Goal: Task Accomplishment & Management: Use online tool/utility

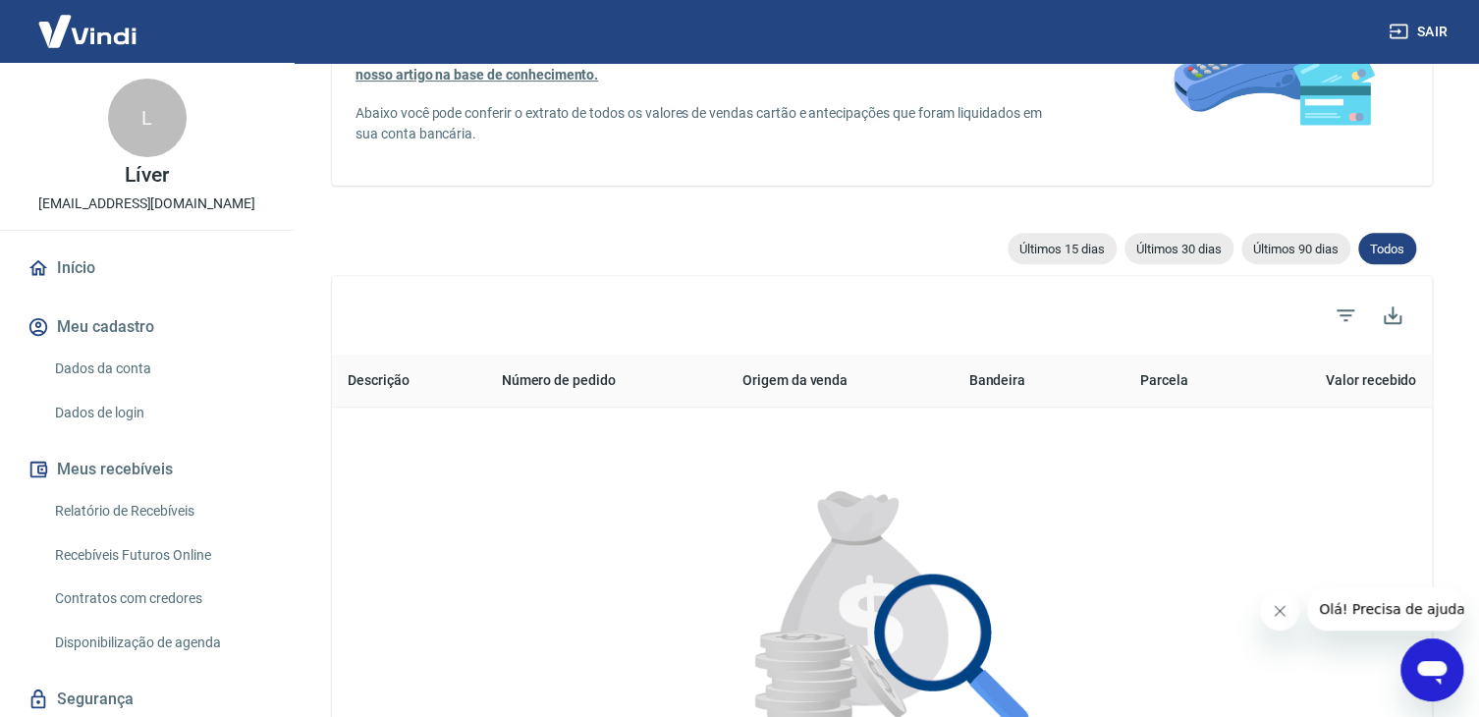
scroll to position [295, 0]
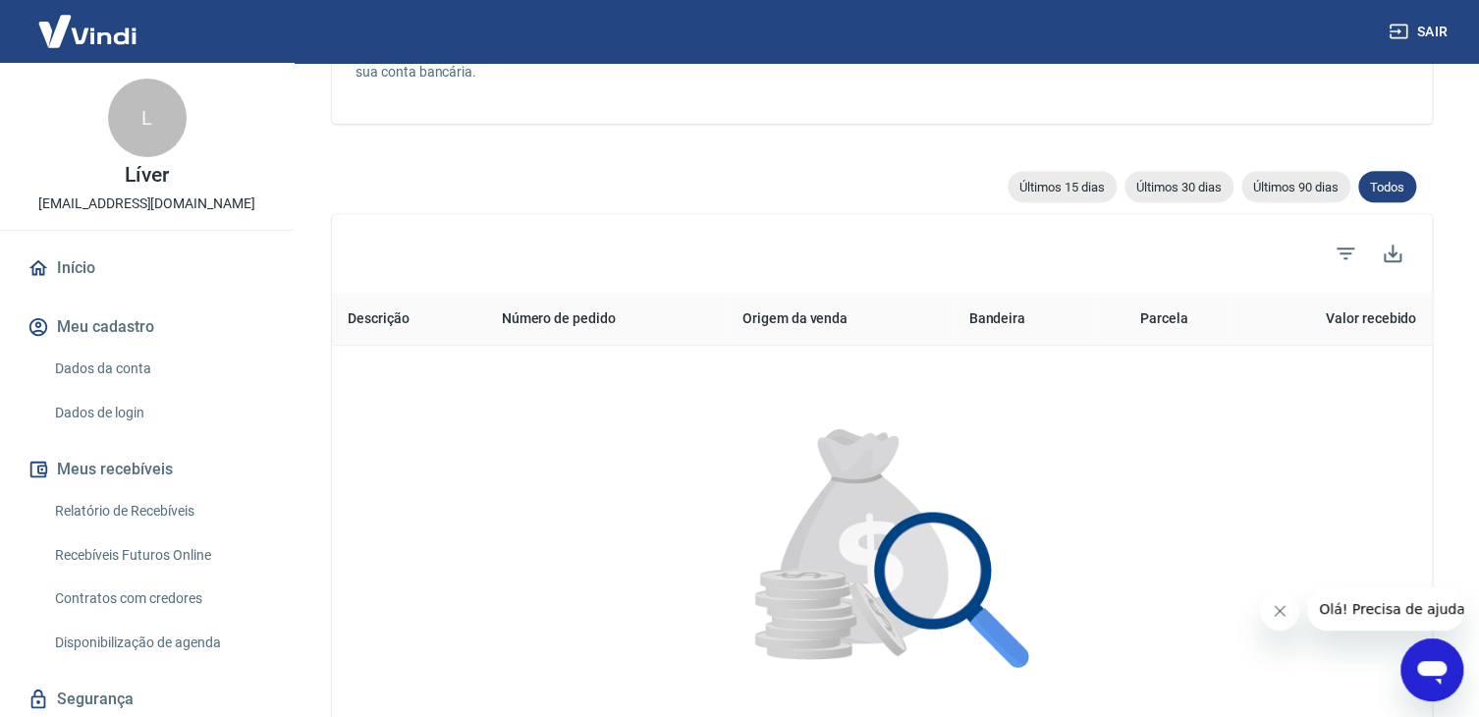
click at [142, 516] on link "Relatório de Recebíveis" at bounding box center [158, 511] width 223 height 40
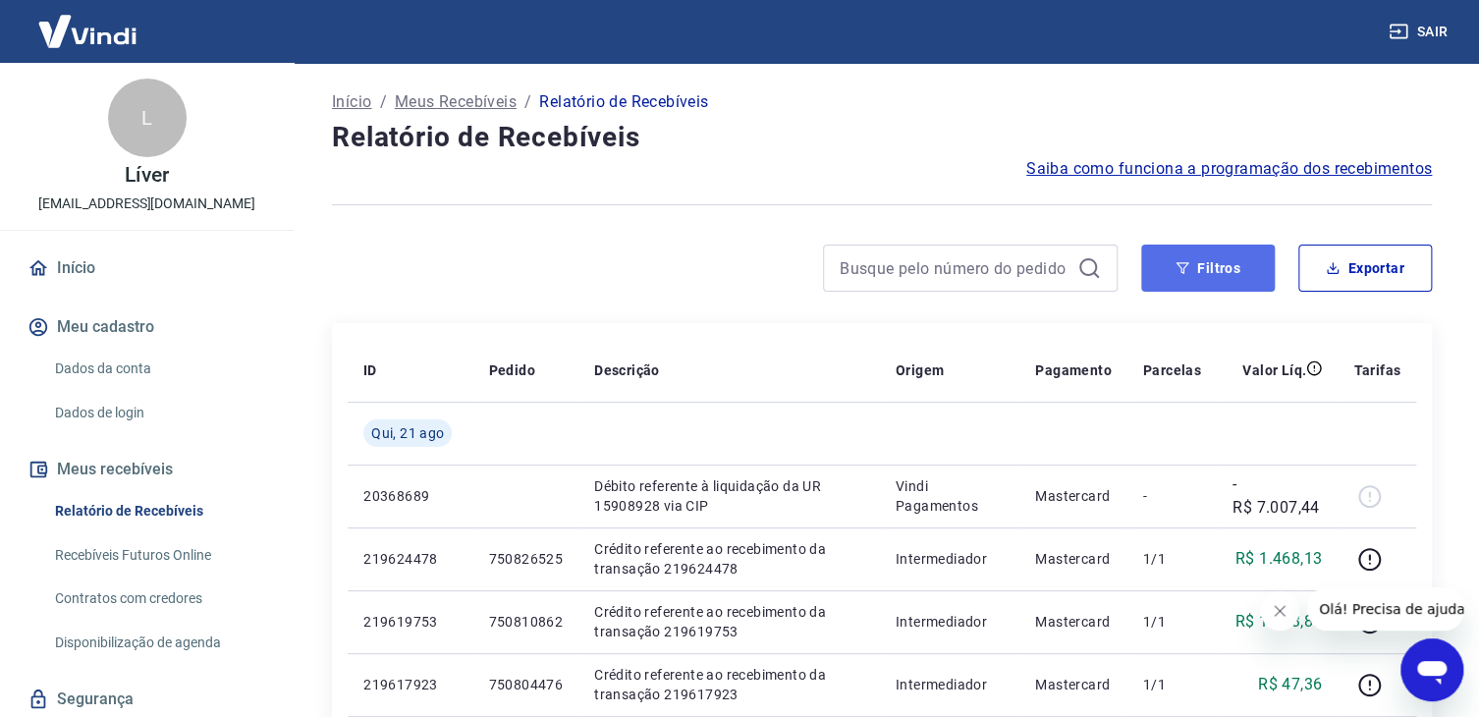
click at [1202, 259] on button "Filtros" at bounding box center [1208, 268] width 134 height 47
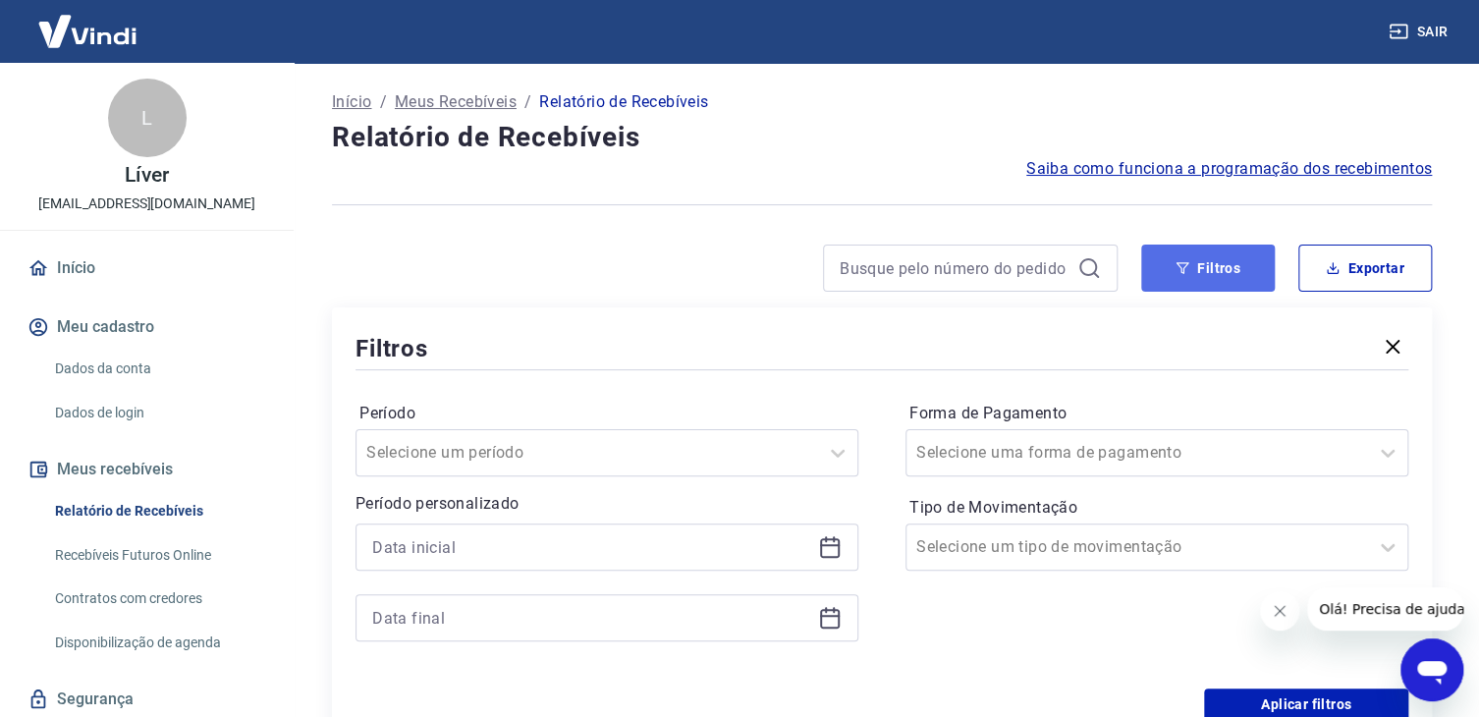
scroll to position [196, 0]
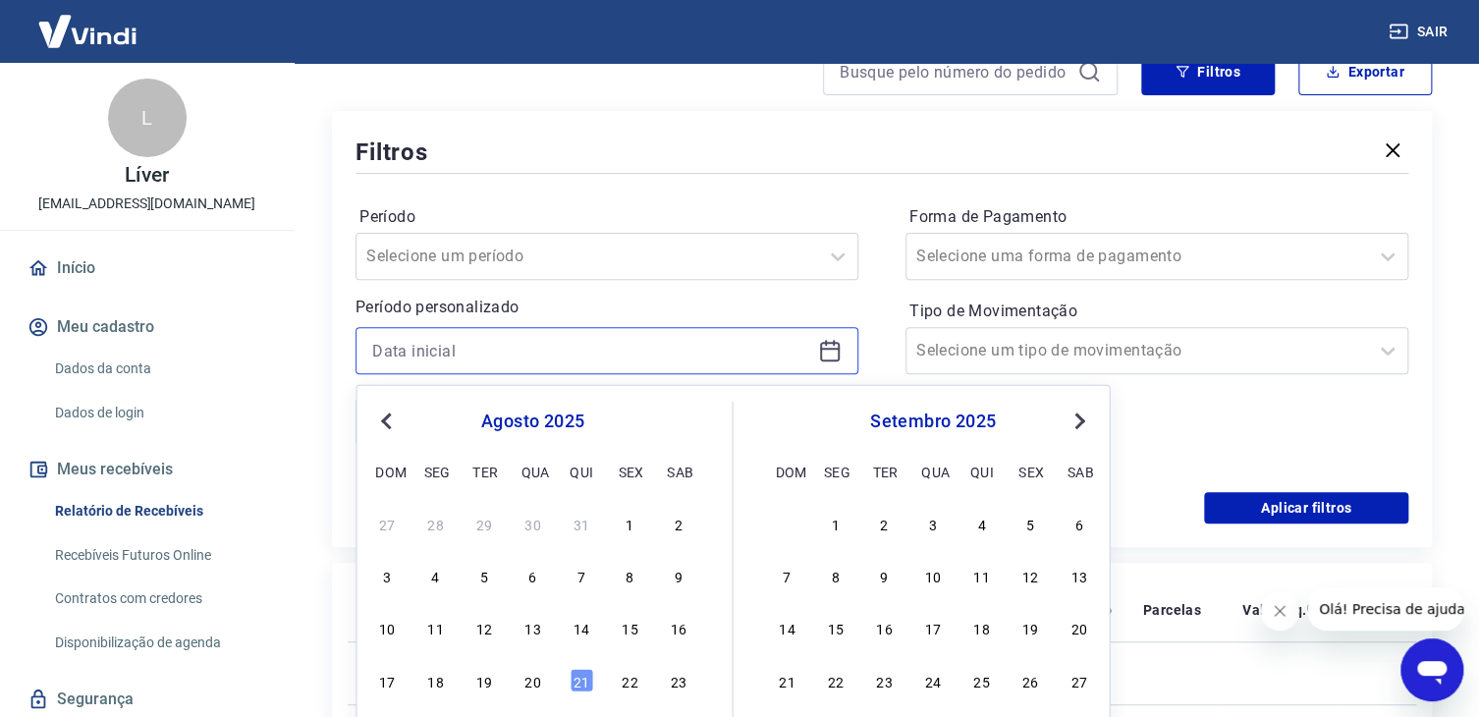
click at [444, 358] on input at bounding box center [591, 350] width 438 height 29
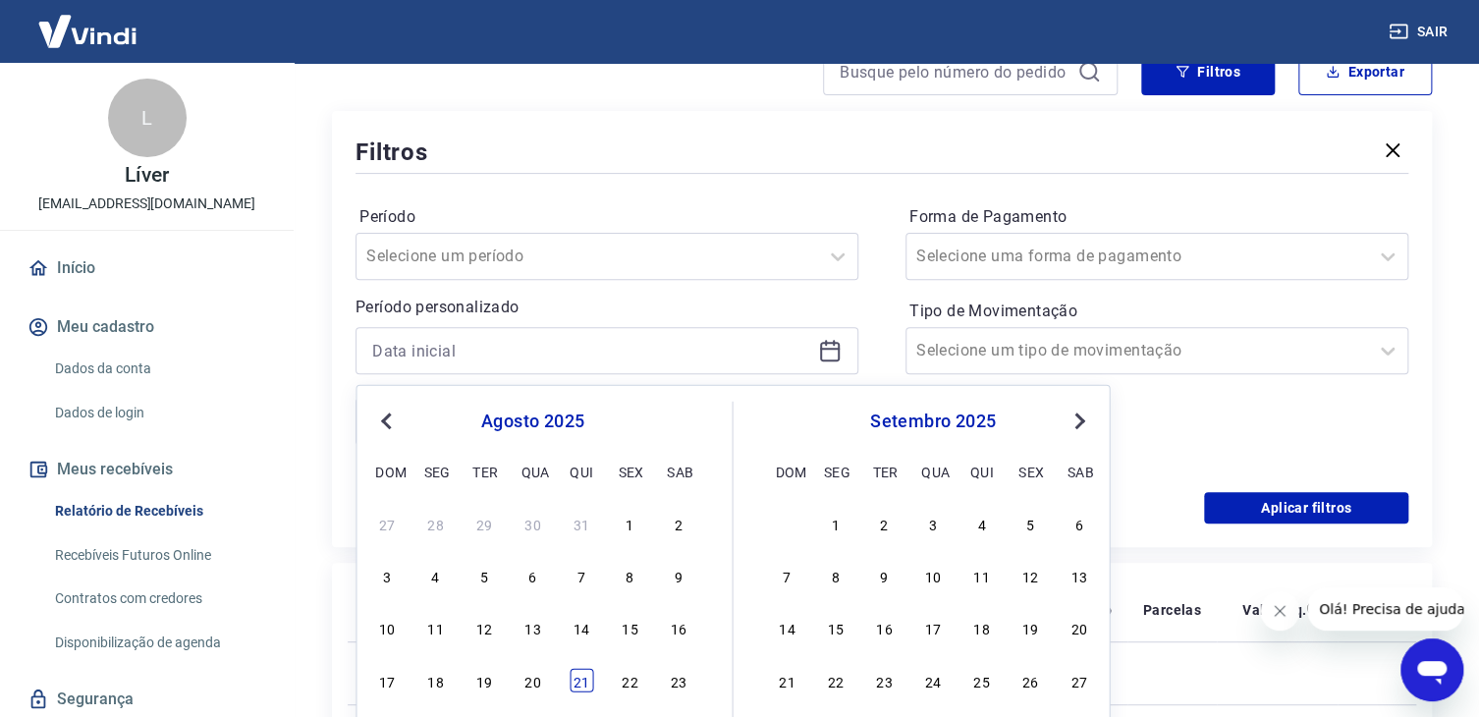
click at [582, 681] on div "21" at bounding box center [582, 680] width 24 height 24
click at [581, 681] on td at bounding box center [730, 672] width 302 height 63
type input "[DATE]"
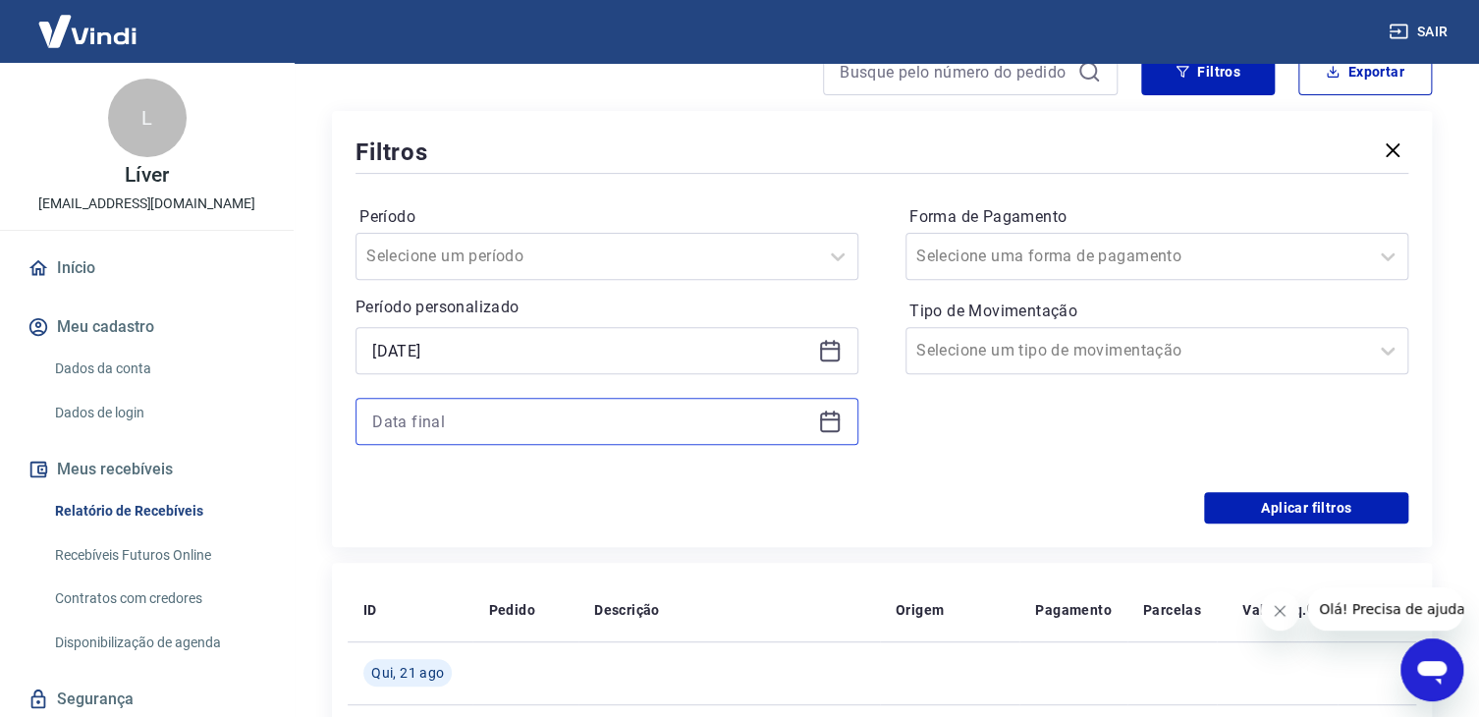
click at [482, 408] on input at bounding box center [591, 421] width 438 height 29
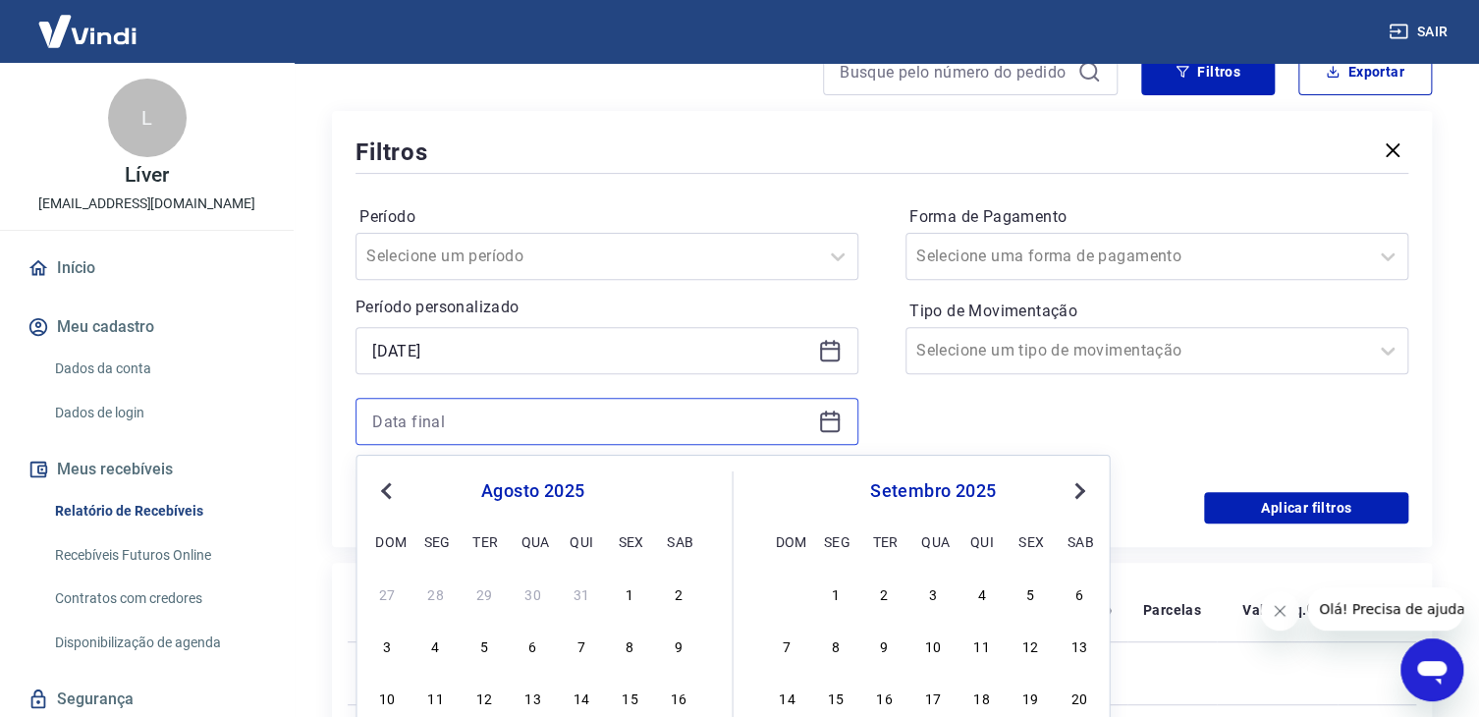
scroll to position [295, 0]
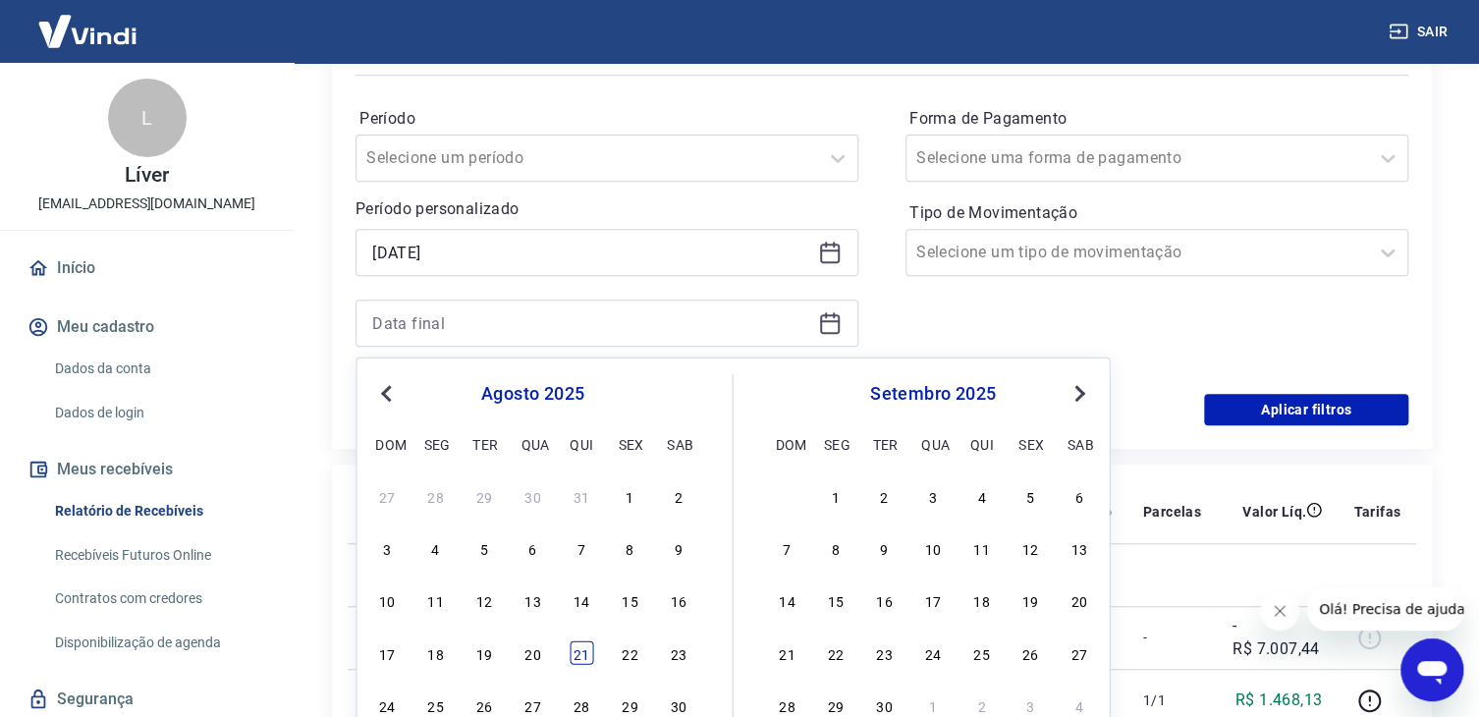
click at [578, 657] on div "21" at bounding box center [582, 652] width 24 height 24
type input "[DATE]"
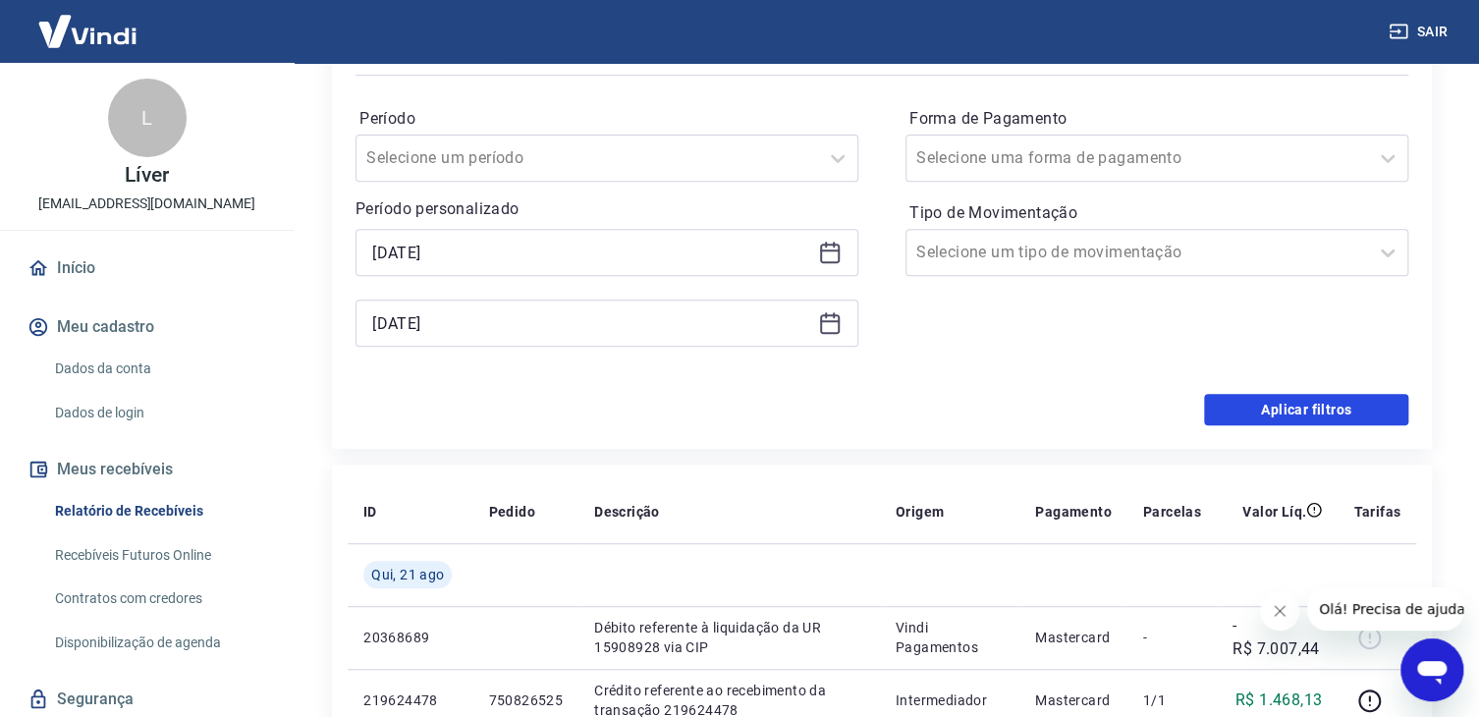
click at [1312, 406] on button "Aplicar filtros" at bounding box center [1306, 409] width 204 height 31
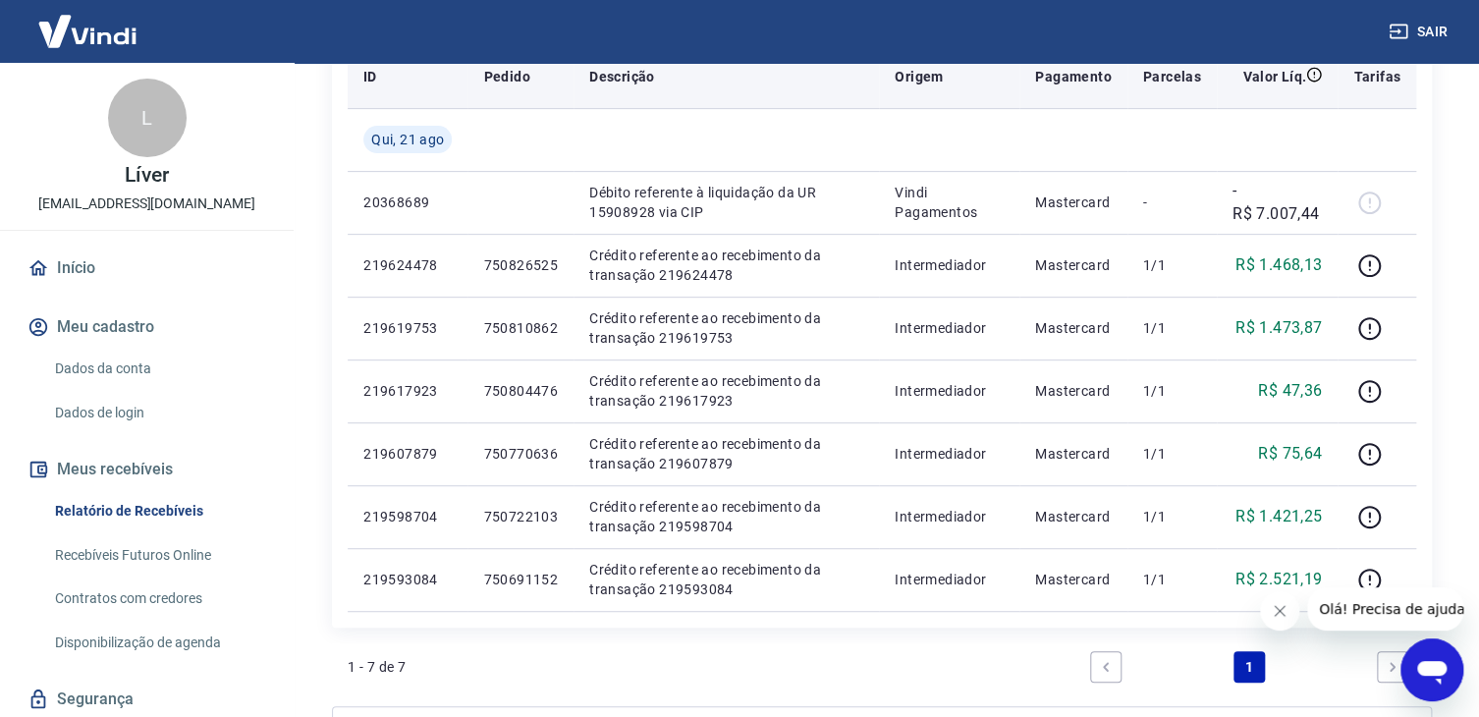
scroll to position [295, 0]
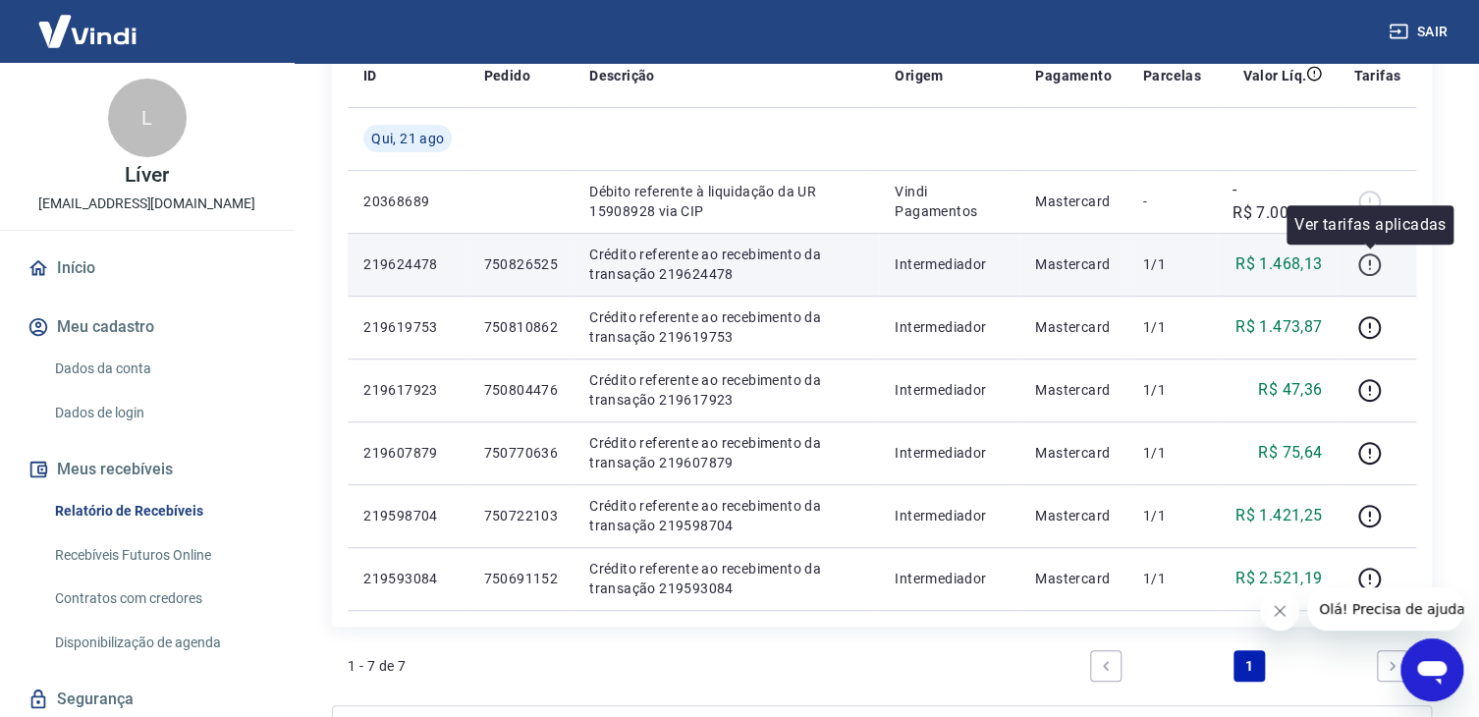
click at [1369, 264] on icon "button" at bounding box center [1369, 264] width 25 height 25
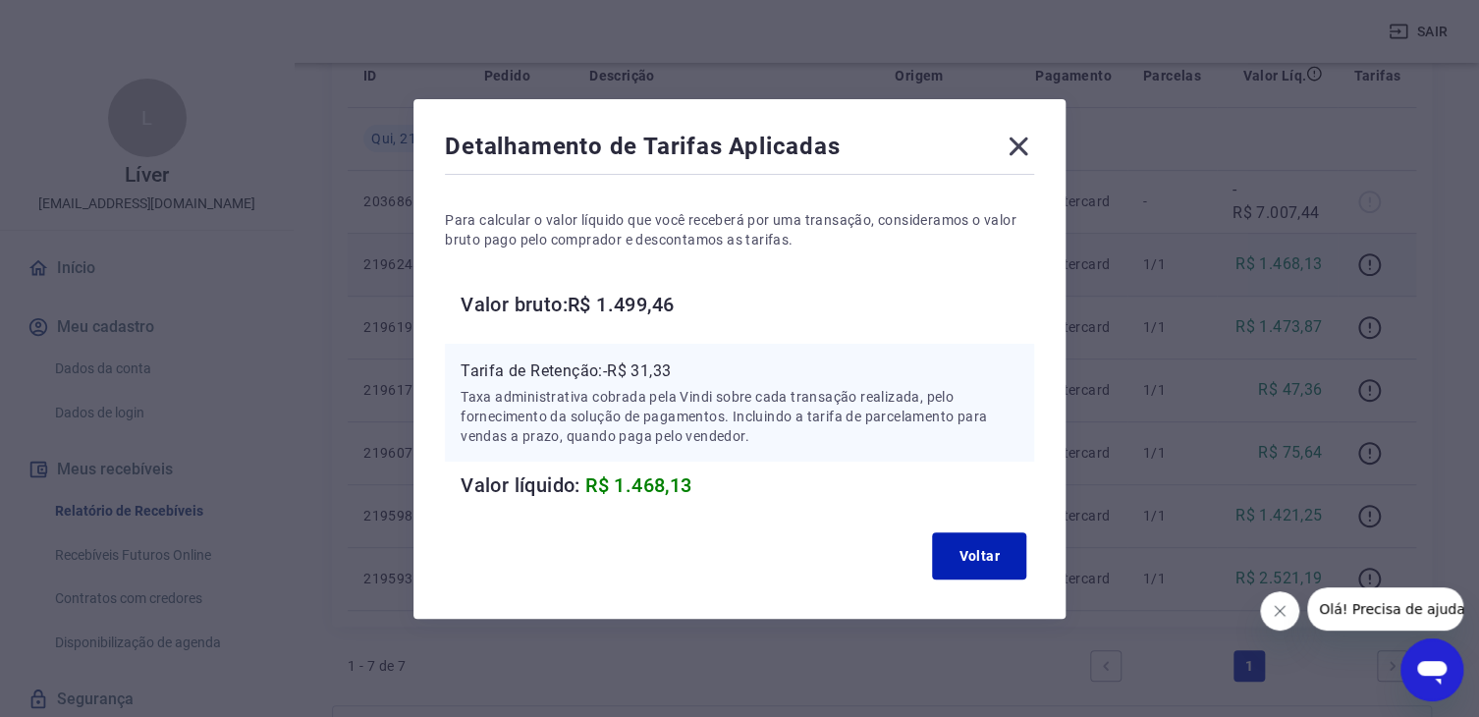
click at [1033, 134] on icon at bounding box center [1018, 146] width 31 height 31
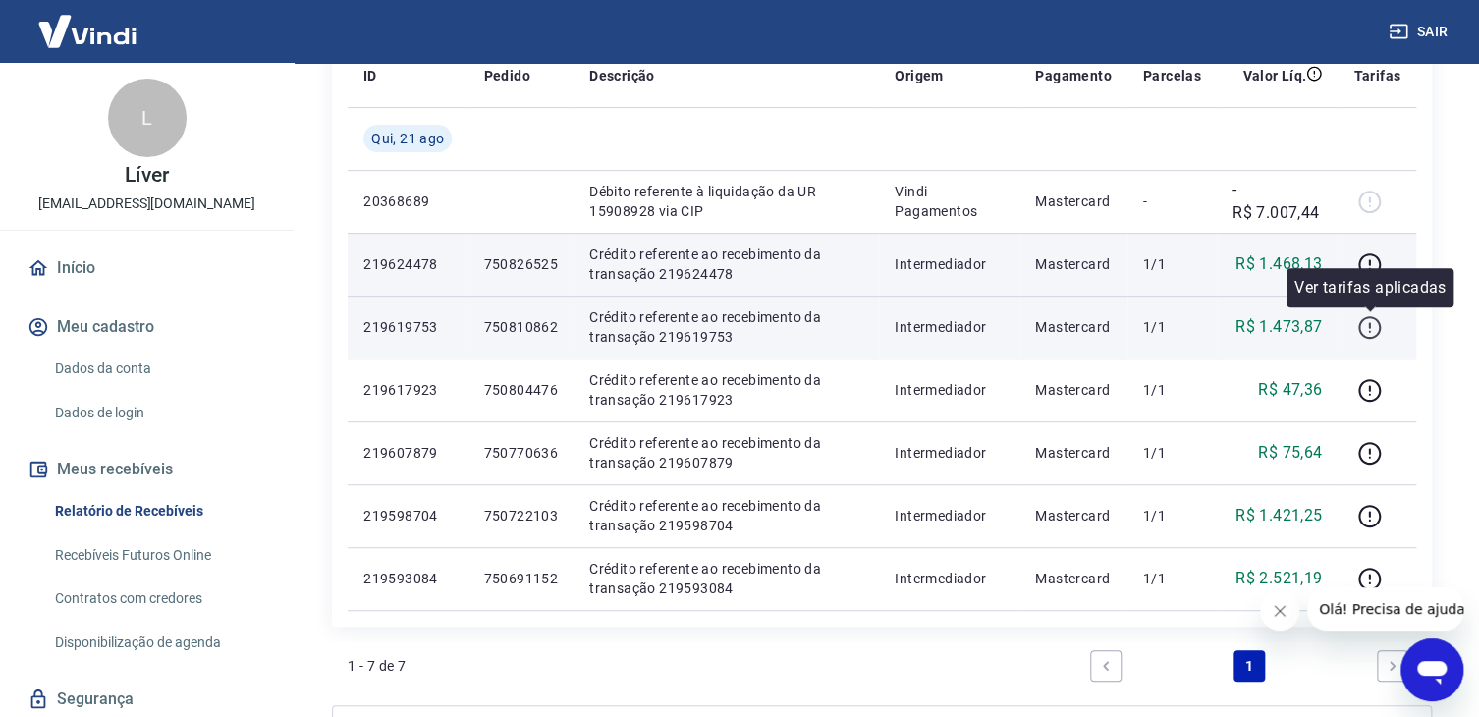
click at [1370, 321] on icon "button" at bounding box center [1369, 327] width 25 height 25
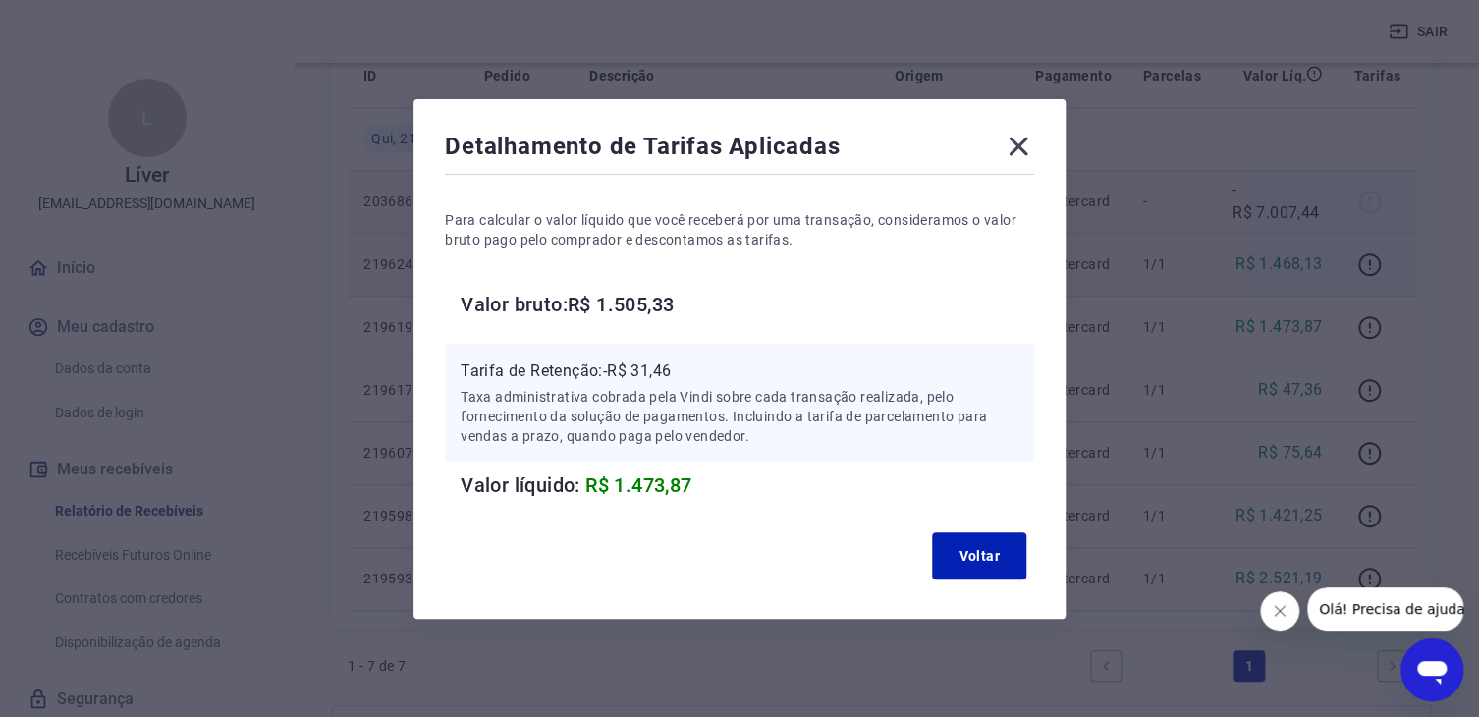
drag, startPoint x: 1018, startPoint y: 147, endPoint x: 1051, endPoint y: 175, distance: 43.3
click at [1022, 149] on icon at bounding box center [1018, 146] width 31 height 31
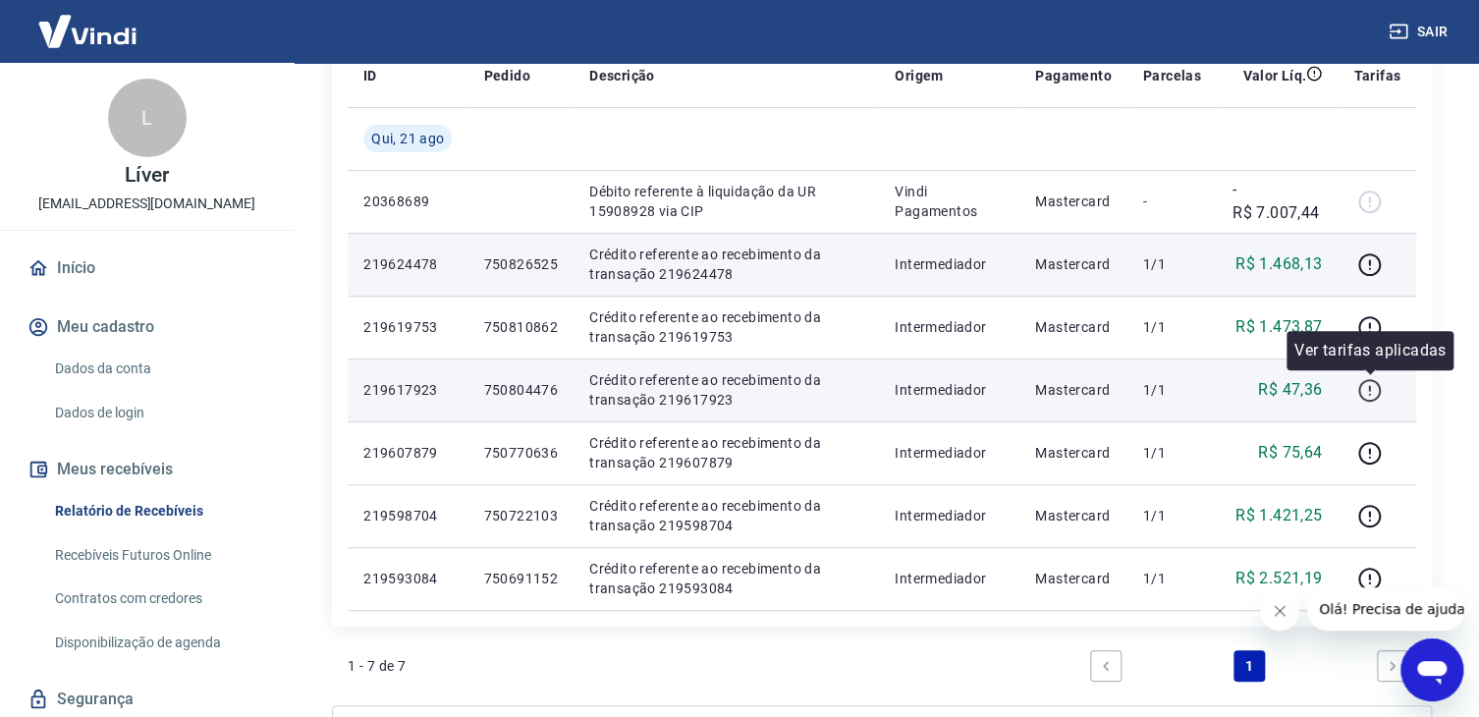
click at [1359, 392] on icon "button" at bounding box center [1369, 390] width 25 height 25
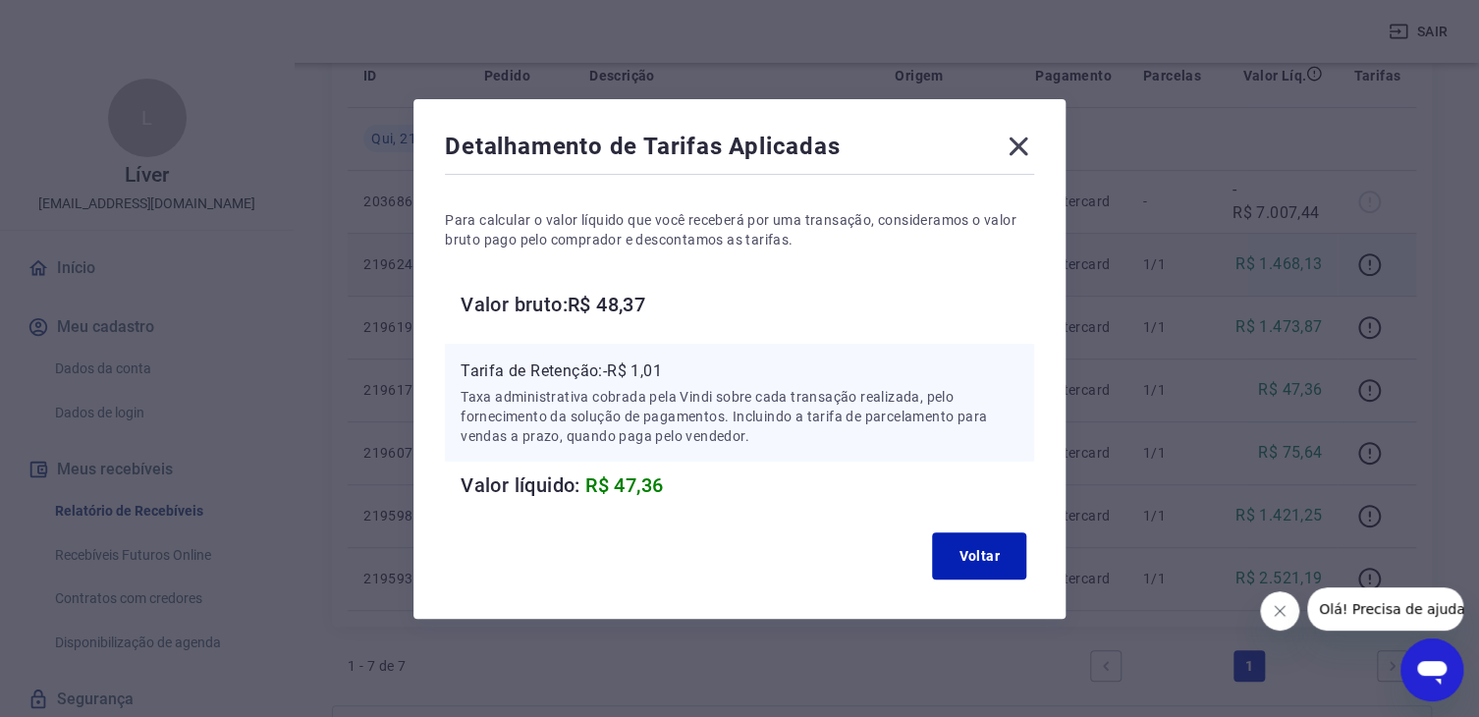
drag, startPoint x: 1024, startPoint y: 141, endPoint x: 1167, endPoint y: 292, distance: 207.0
click at [1028, 142] on icon at bounding box center [1019, 146] width 19 height 19
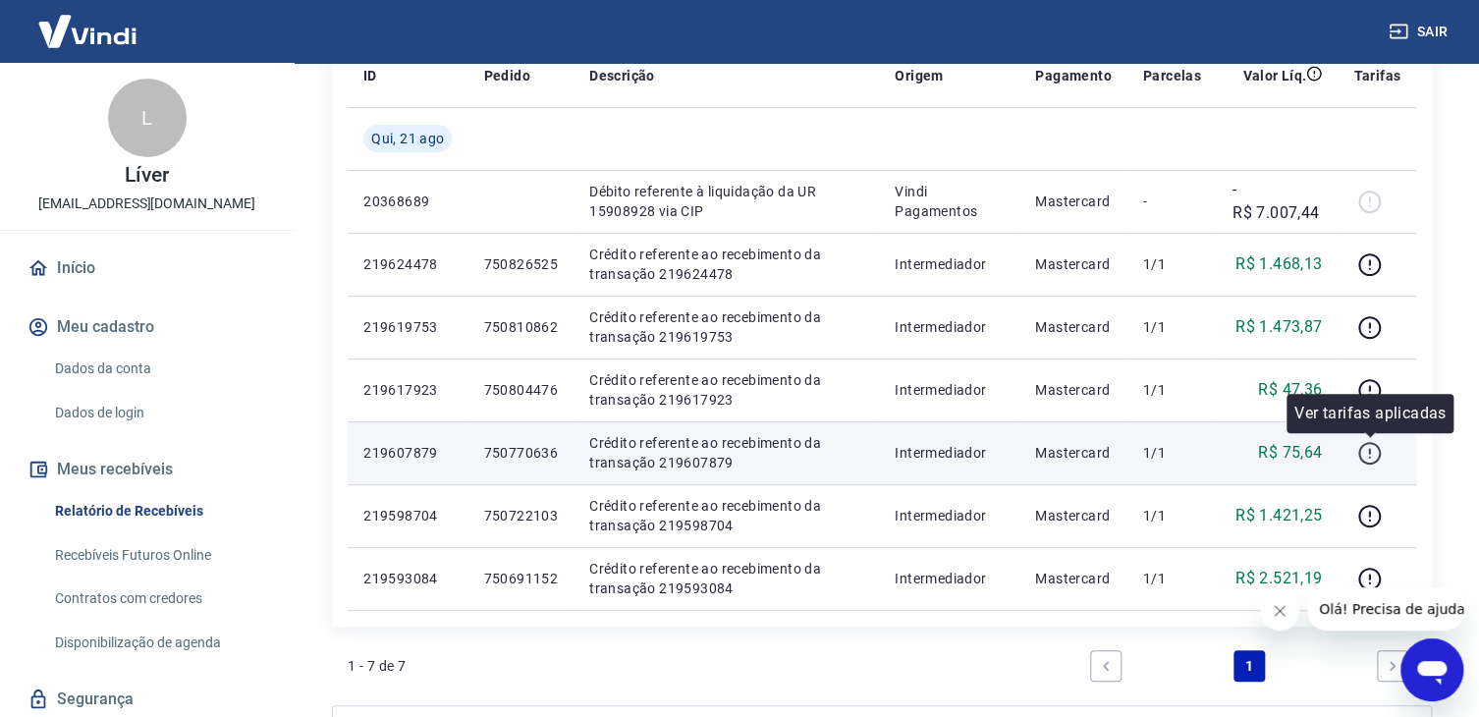
click at [1362, 456] on icon "button" at bounding box center [1369, 453] width 25 height 25
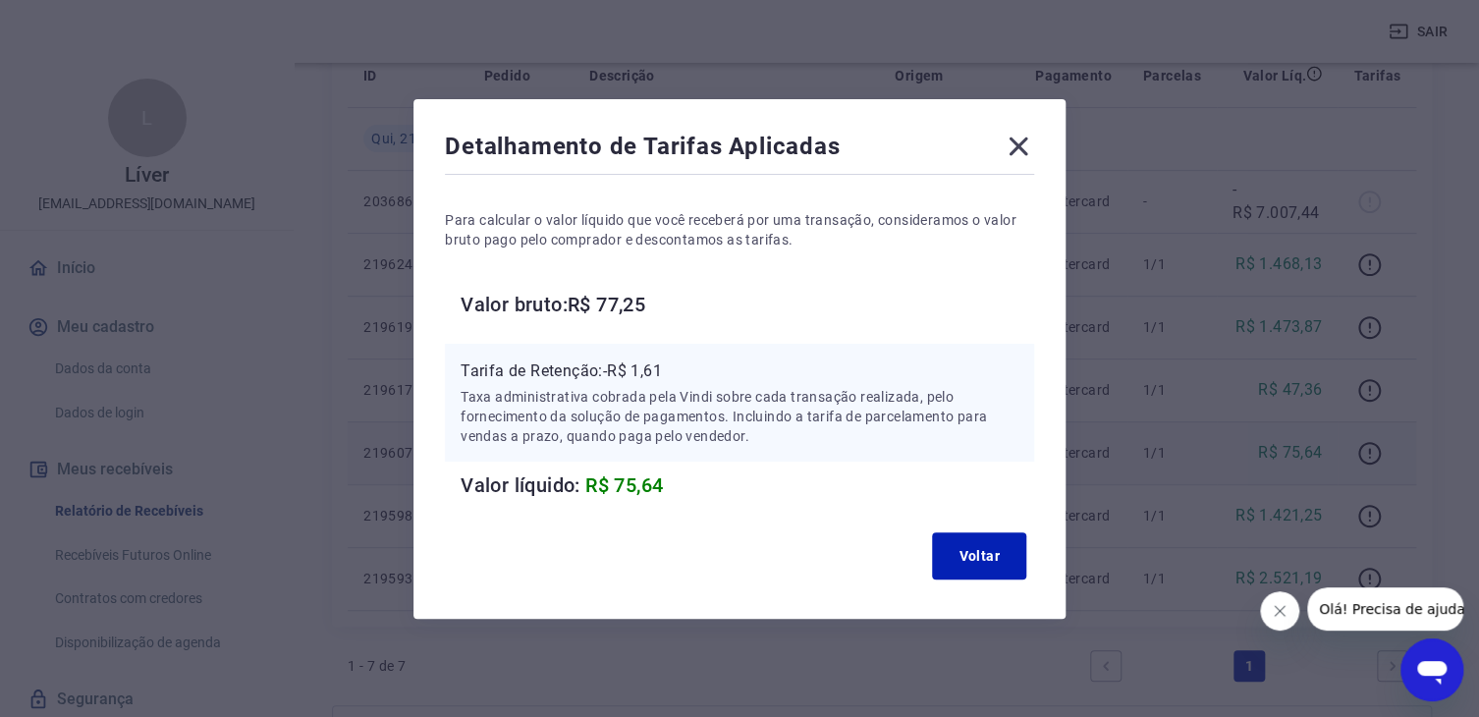
click at [1028, 137] on icon at bounding box center [1018, 146] width 31 height 31
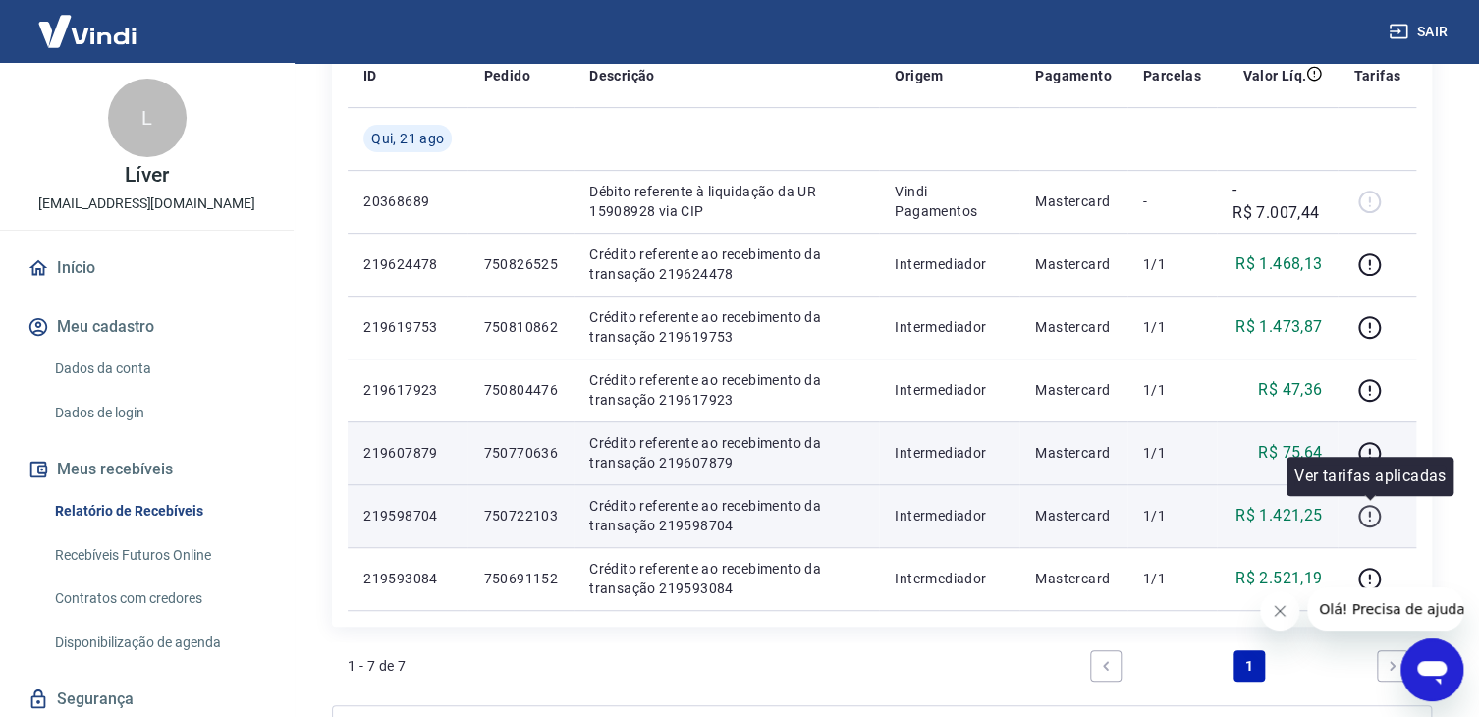
click at [1371, 514] on icon "button" at bounding box center [1369, 516] width 25 height 25
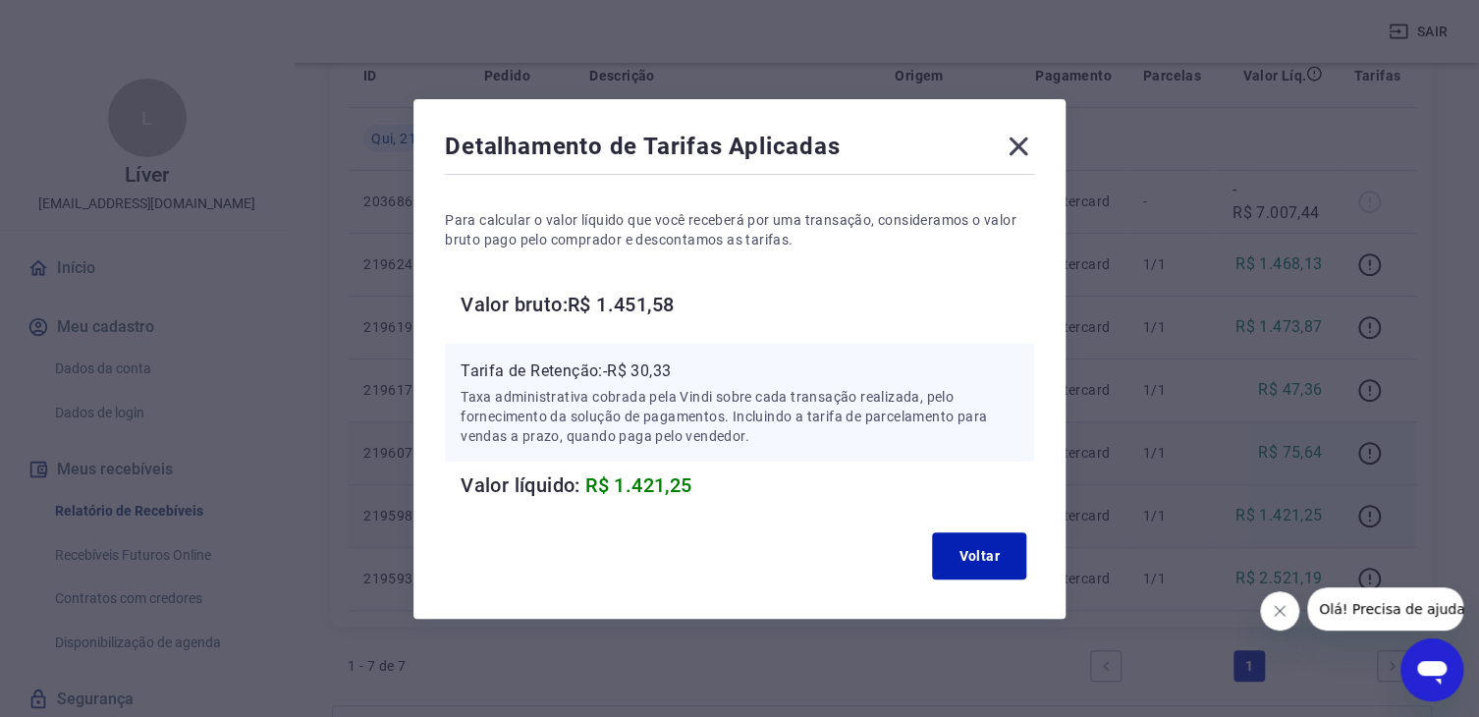
click at [1022, 147] on icon at bounding box center [1018, 146] width 31 height 31
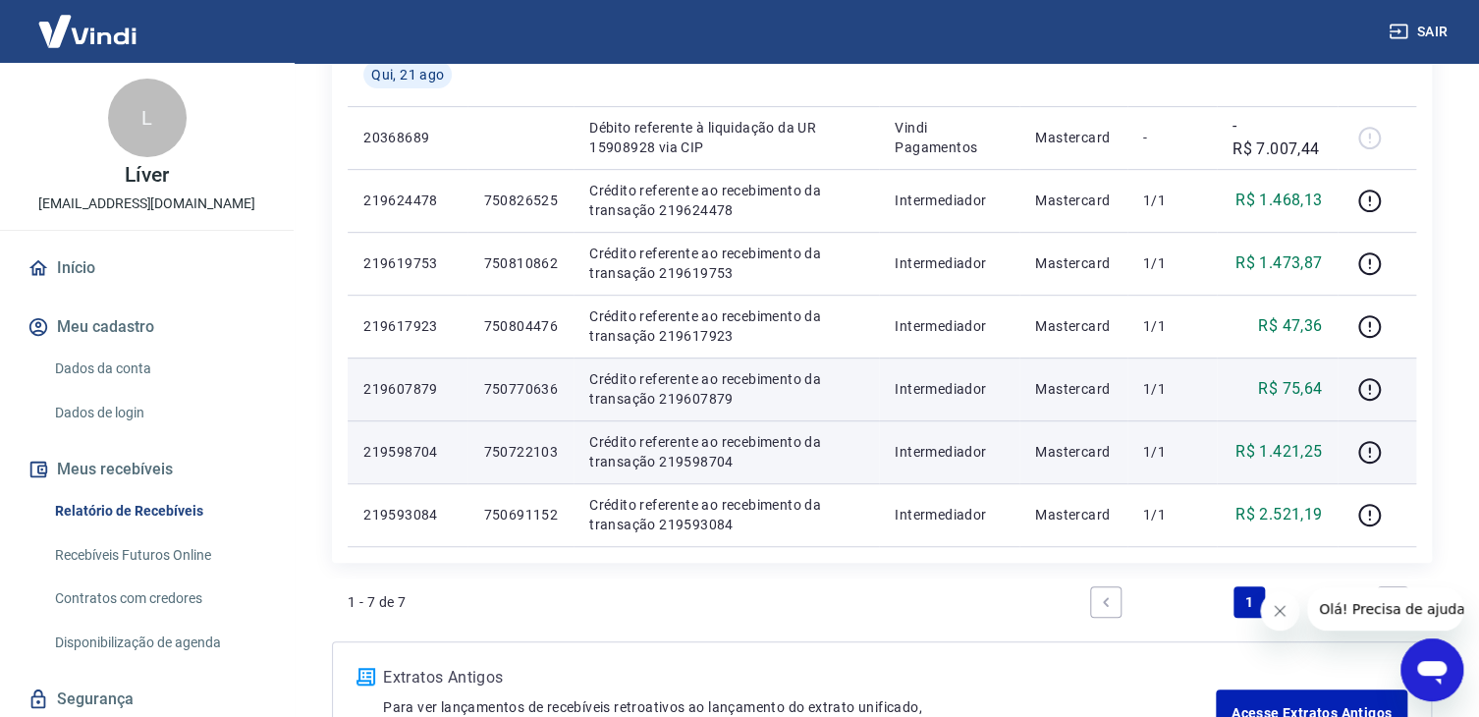
scroll to position [393, 0]
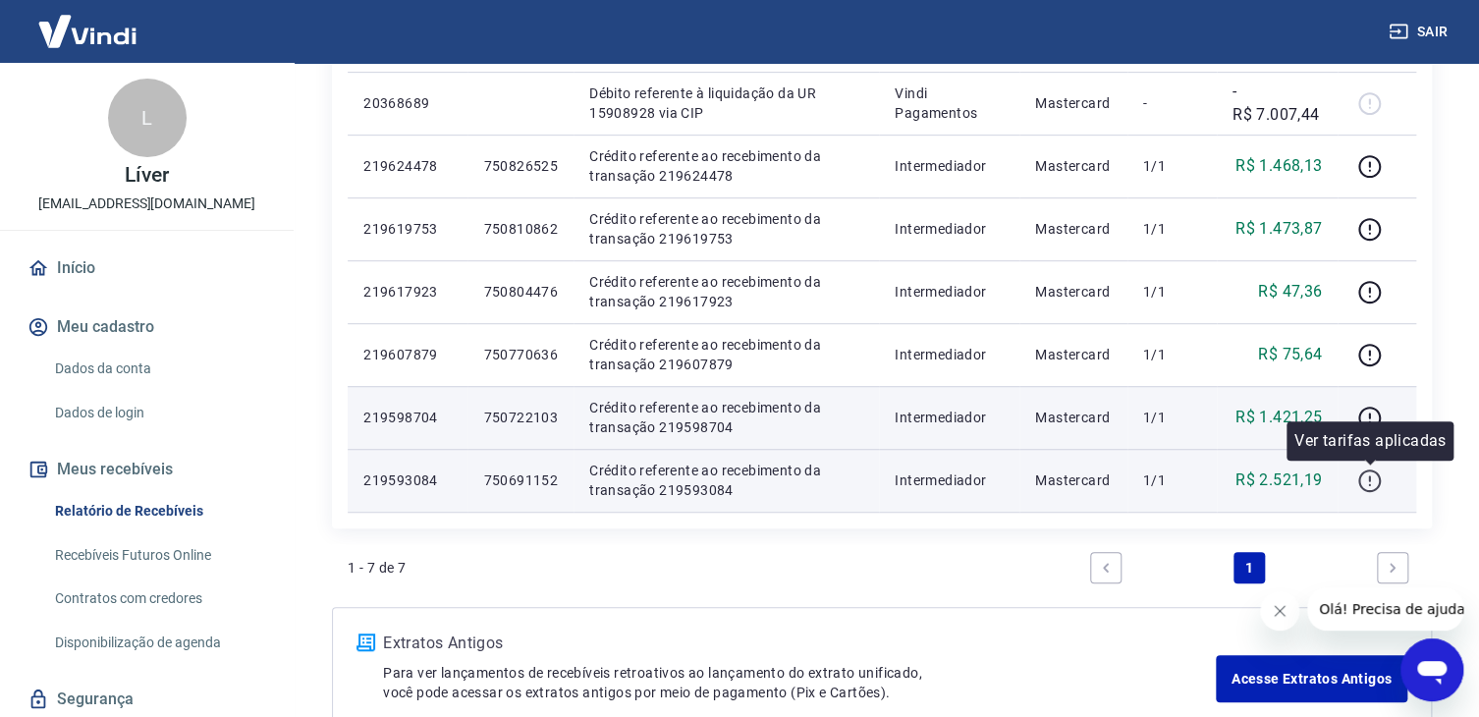
click at [1367, 481] on icon "button" at bounding box center [1369, 481] width 25 height 25
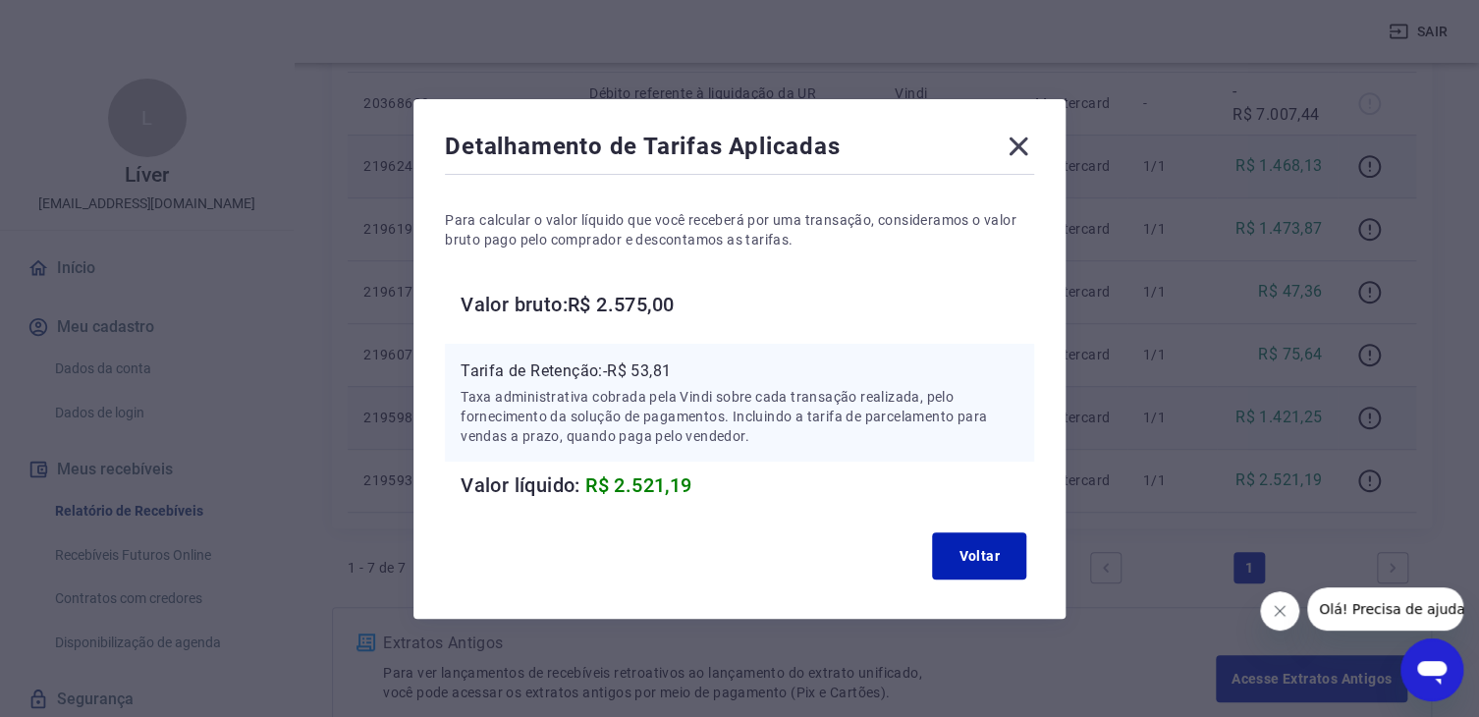
click at [1025, 147] on icon at bounding box center [1018, 146] width 31 height 31
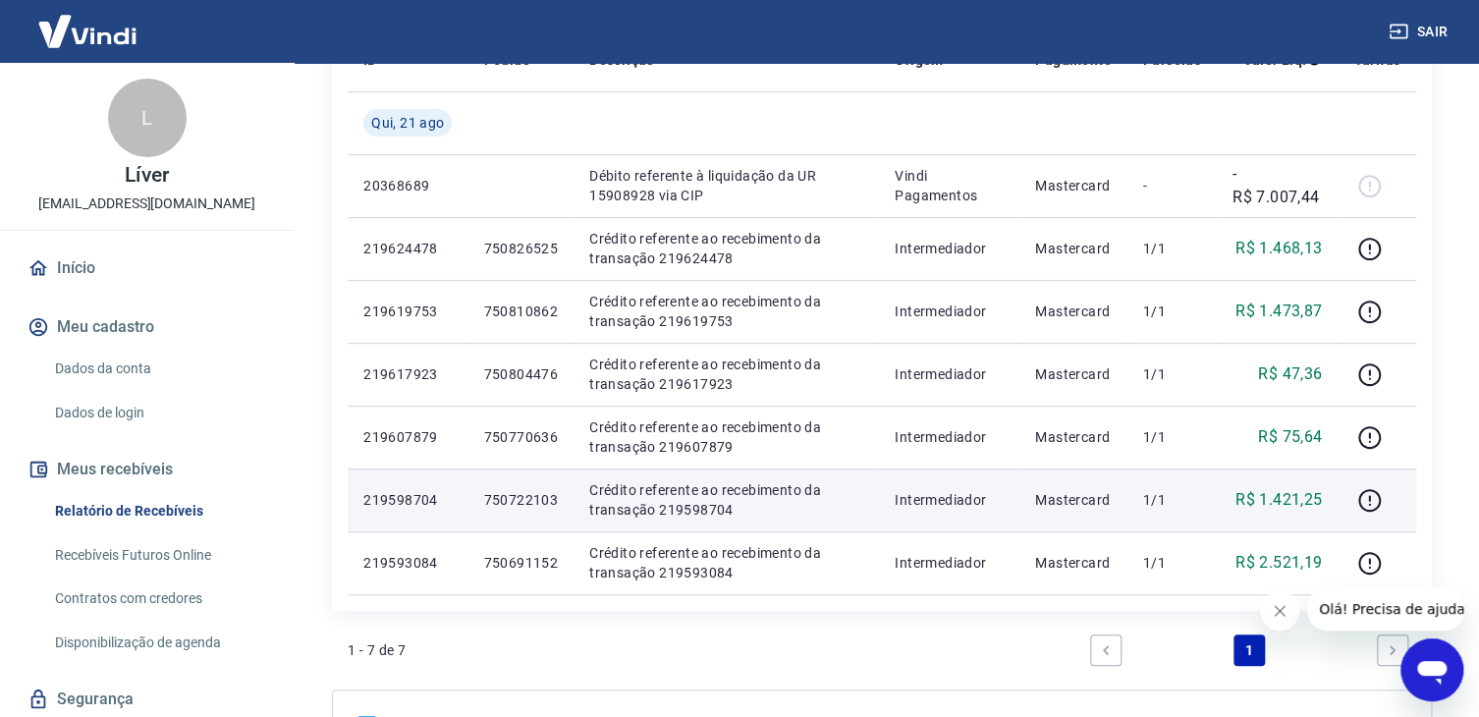
scroll to position [98, 0]
